Goal: Navigation & Orientation: Go to known website

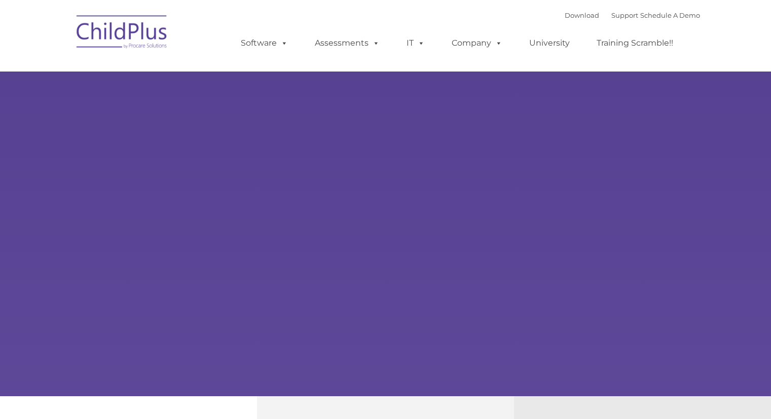
type input ""
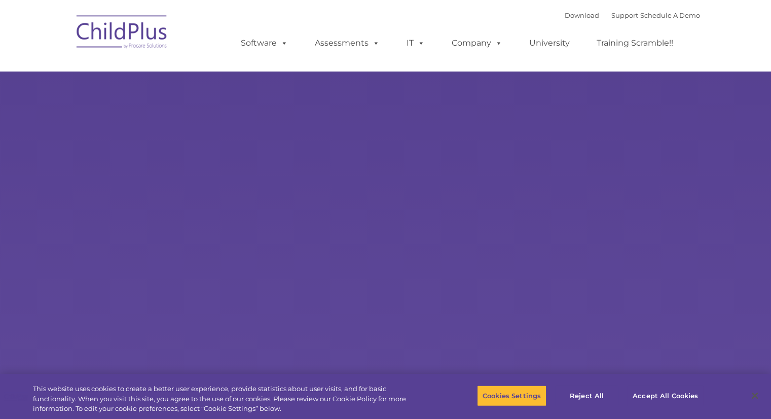
select select "MEDIUM"
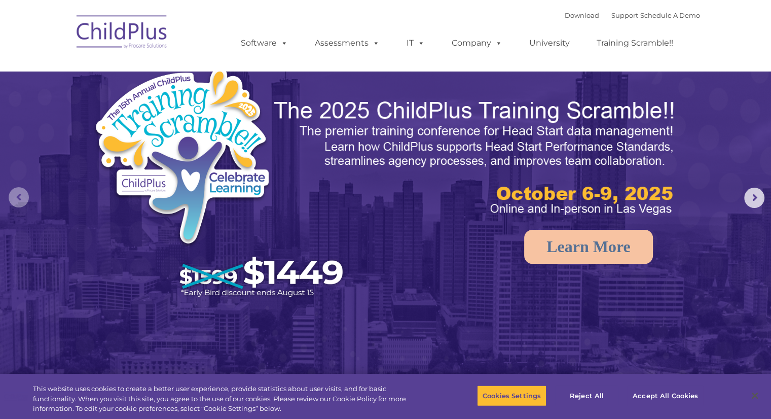
click at [16, 195] on rs-arrow at bounding box center [19, 197] width 20 height 20
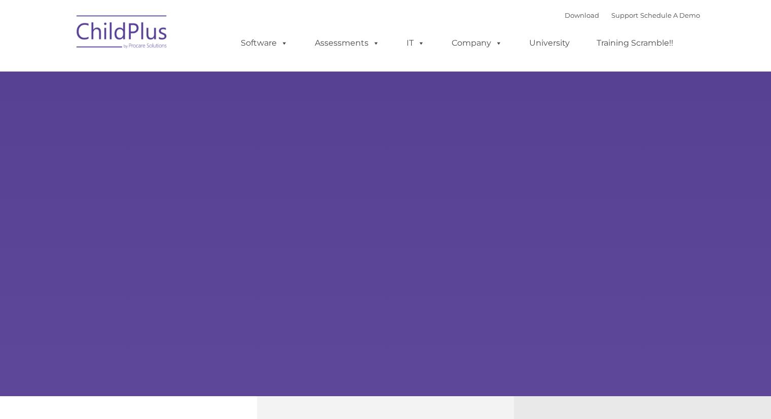
type input ""
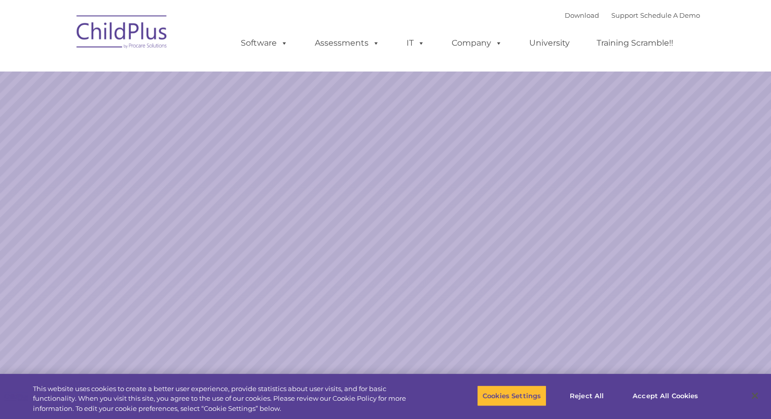
select select "MEDIUM"
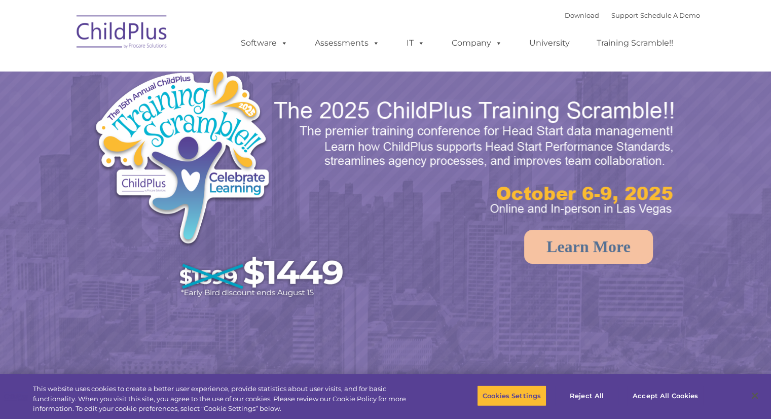
select select "MEDIUM"
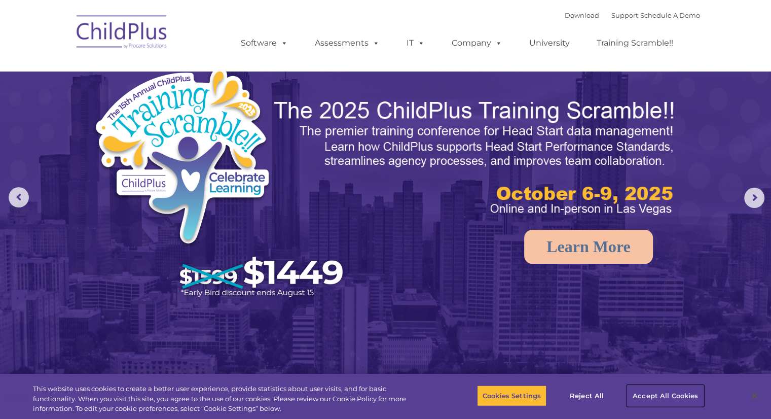
click at [646, 392] on button "Accept All Cookies" at bounding box center [665, 395] width 77 height 21
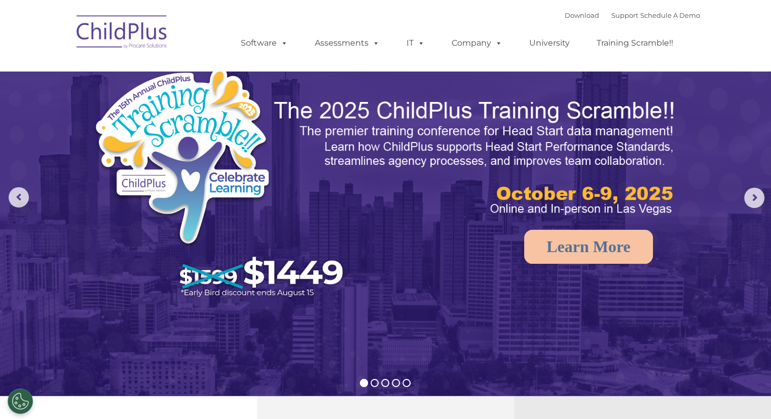
click at [140, 37] on img at bounding box center [122, 33] width 101 height 51
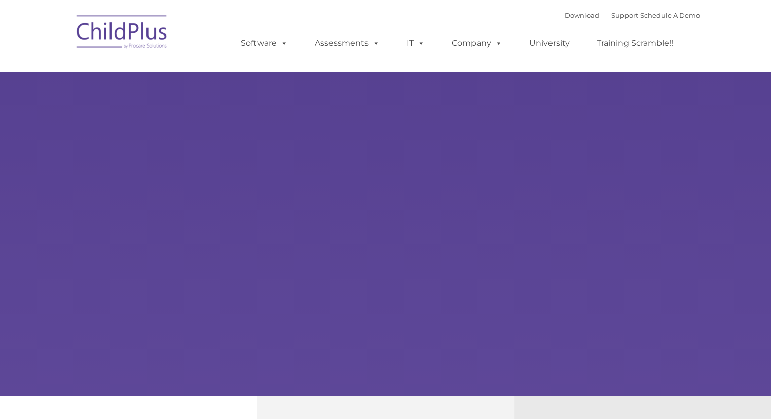
select select "MEDIUM"
